Goal: Task Accomplishment & Management: Use online tool/utility

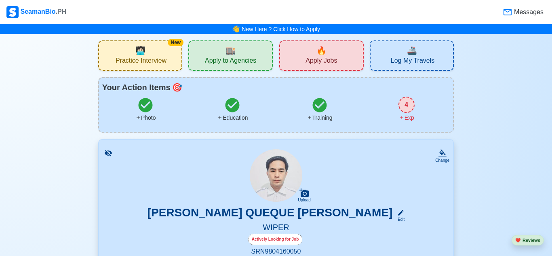
click at [308, 57] on span "Apply Jobs" at bounding box center [322, 62] width 32 height 10
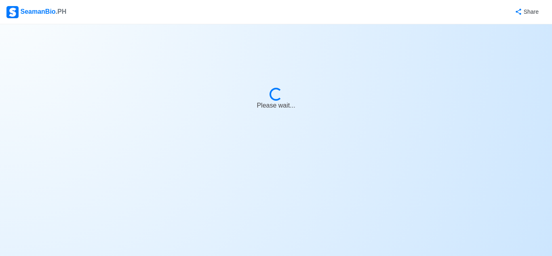
select select "Wiper"
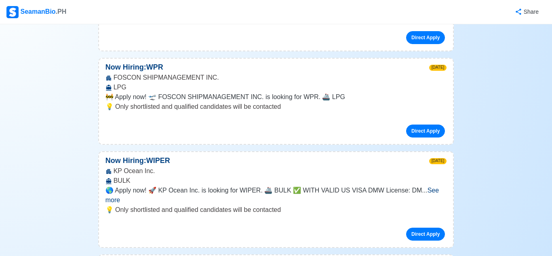
scroll to position [685, 0]
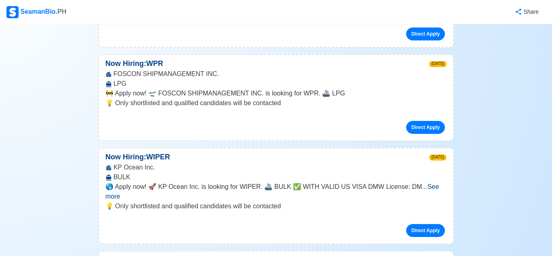
click at [433, 183] on span "See more" at bounding box center [271, 191] width 333 height 17
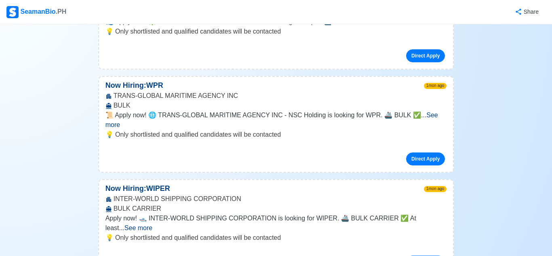
scroll to position [1005, 0]
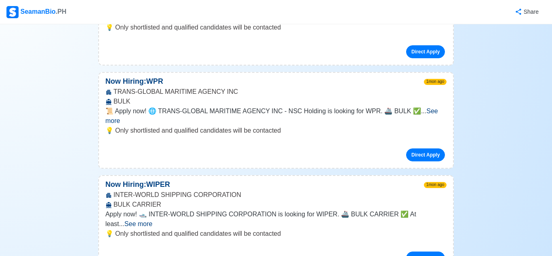
click at [152, 220] on span "See more" at bounding box center [138, 223] width 28 height 7
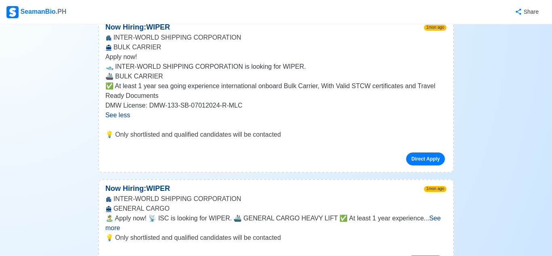
scroll to position [1163, 0]
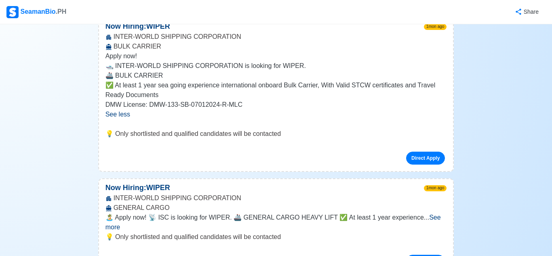
click at [426, 214] on span "See more" at bounding box center [272, 222] width 335 height 17
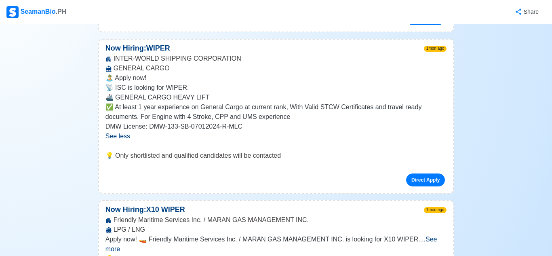
scroll to position [1464, 0]
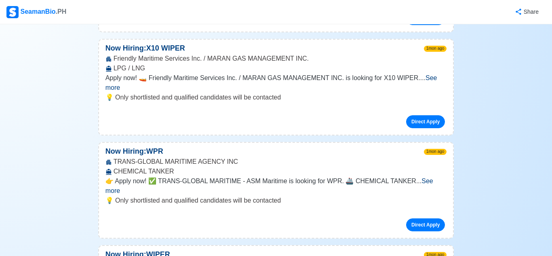
click at [424, 177] on span "See more" at bounding box center [269, 185] width 328 height 17
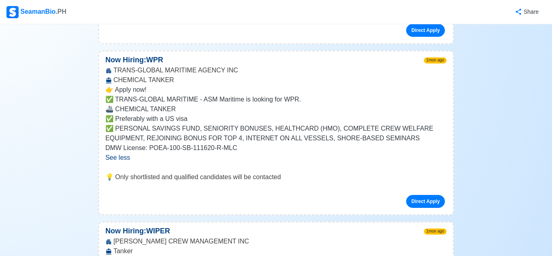
scroll to position [1758, 0]
